Goal: Information Seeking & Learning: Learn about a topic

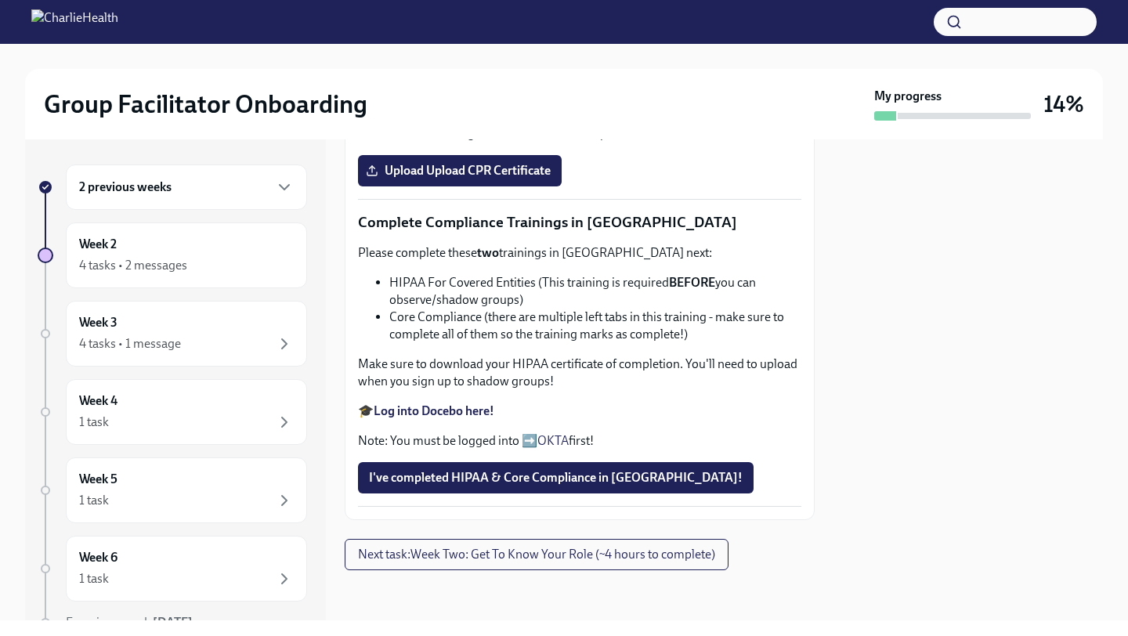
scroll to position [866, 0]
click at [536, 559] on span "Next task : Week Two: Get To Know Your Role (~4 hours to complete)" at bounding box center [536, 555] width 357 height 16
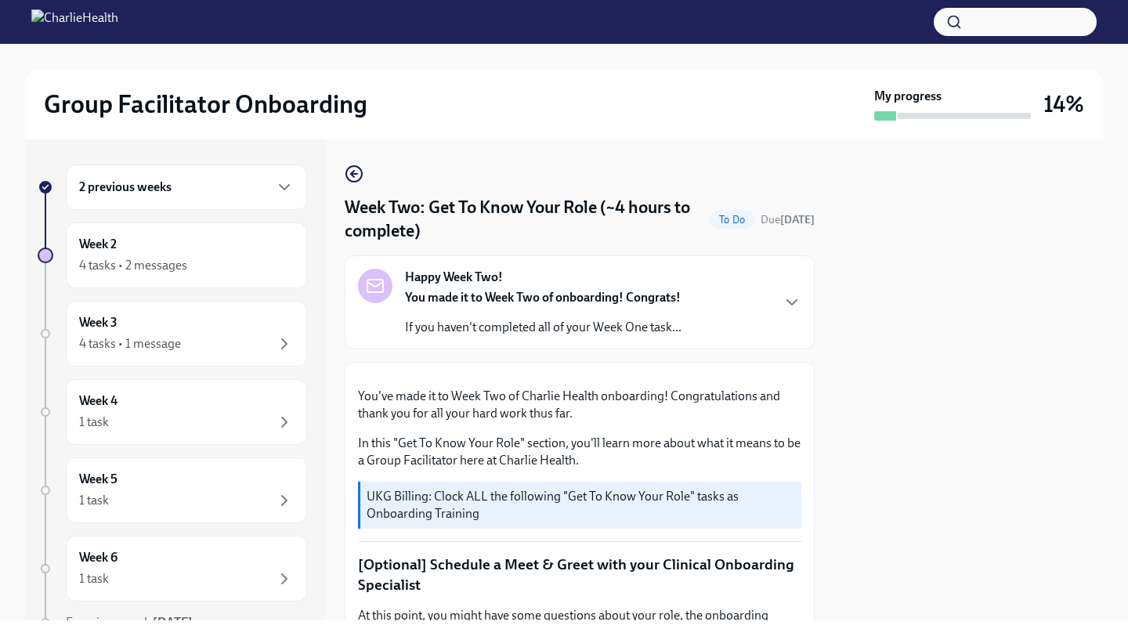
click at [544, 277] on div "Happy Week Two! You made it to Week Two of onboarding! Congrats! If you haven't…" at bounding box center [543, 302] width 277 height 67
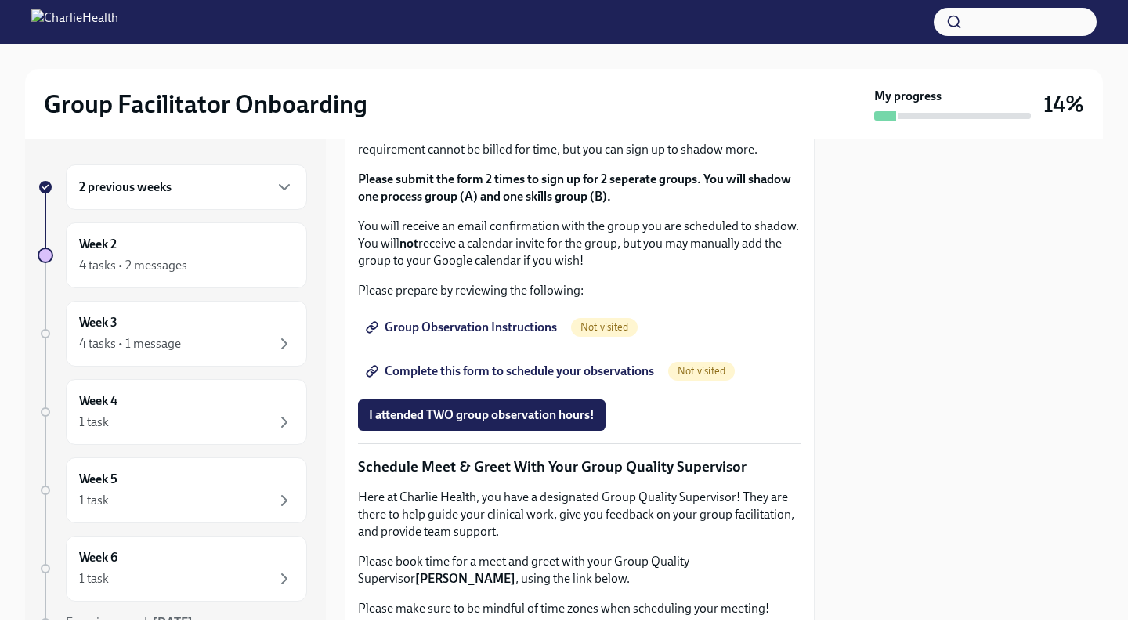
scroll to position [1333, 0]
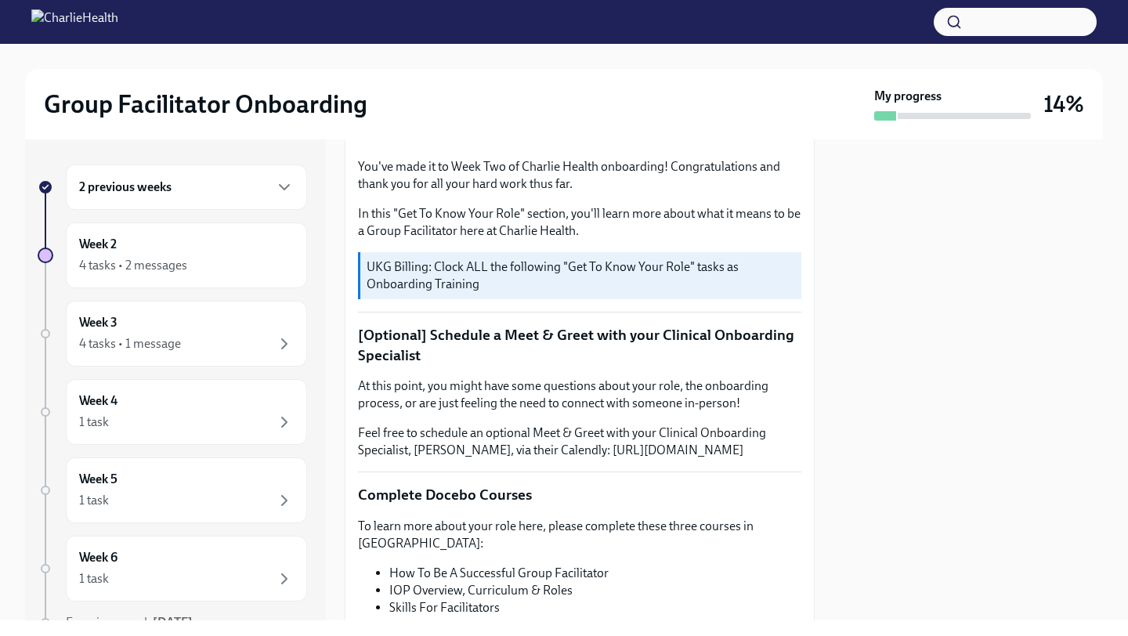
scroll to position [556, 0]
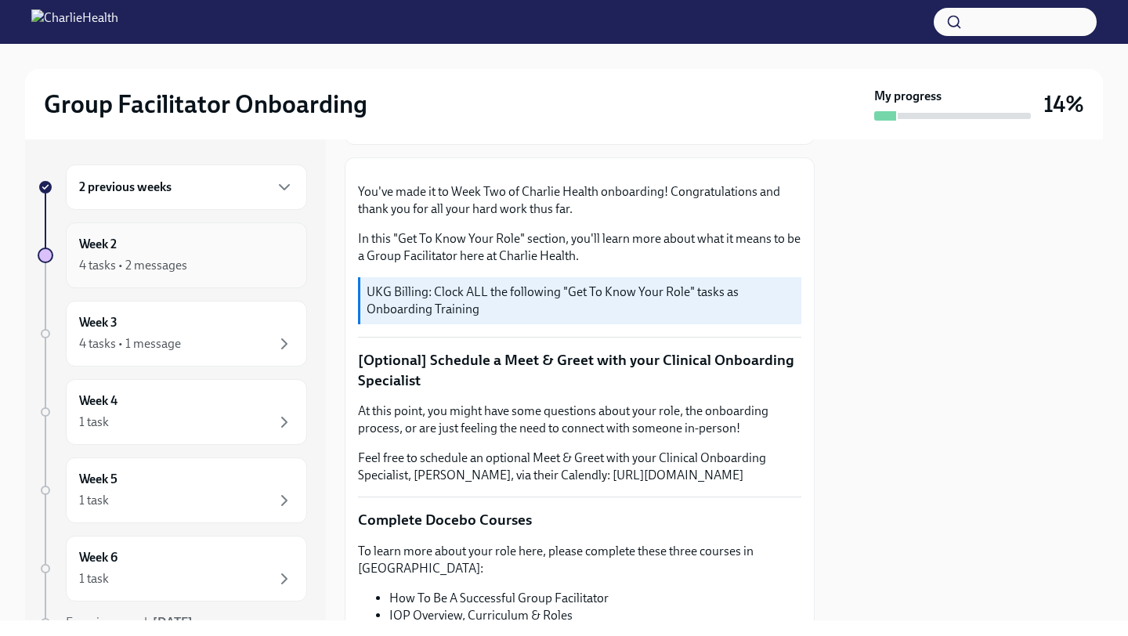
click at [223, 273] on div "4 tasks • 2 messages" at bounding box center [186, 265] width 215 height 19
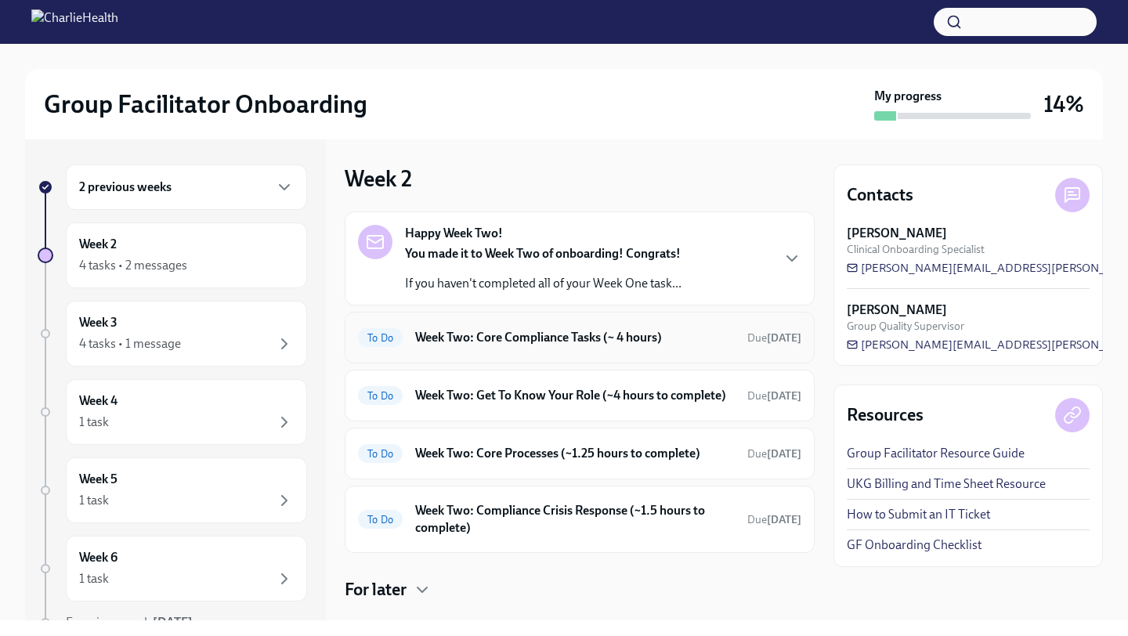
click at [631, 345] on h6 "Week Two: Core Compliance Tasks (~ 4 hours)" at bounding box center [575, 337] width 320 height 17
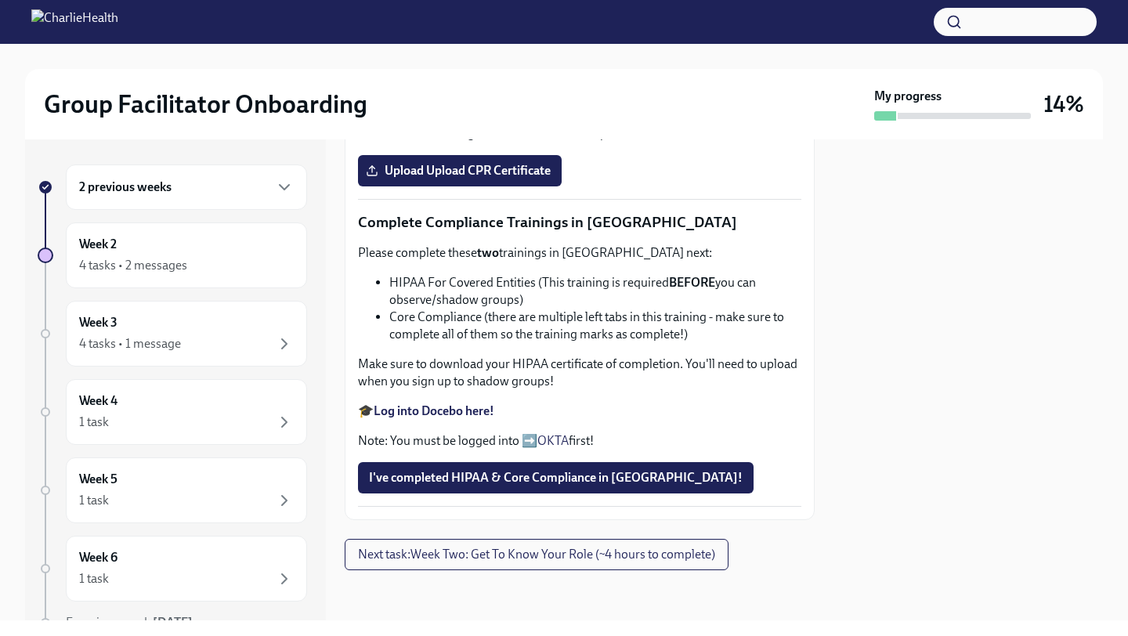
scroll to position [839, 0]
